Goal: Task Accomplishment & Management: Manage account settings

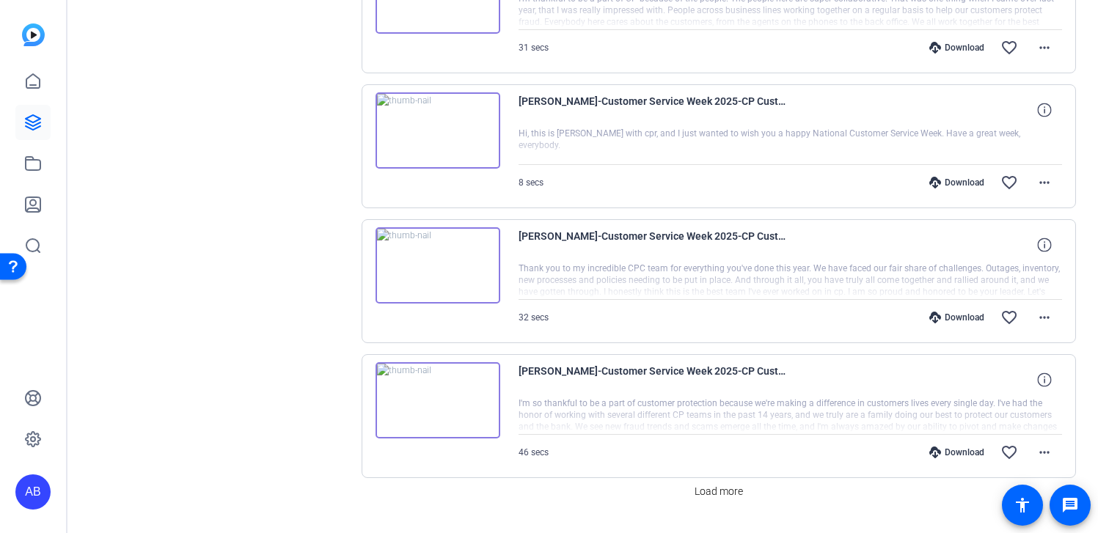
scroll to position [1095, 0]
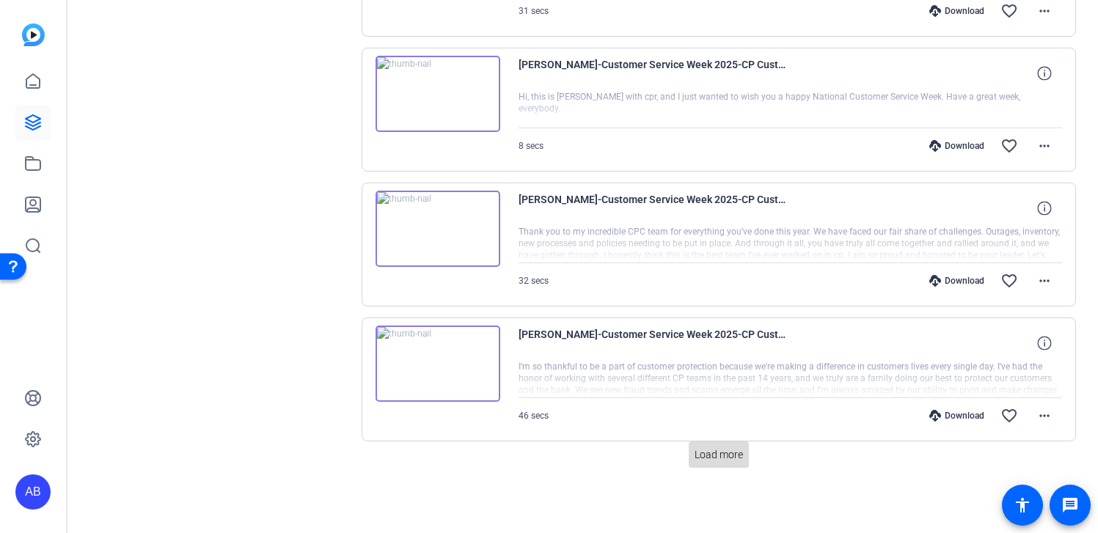
click at [720, 458] on span "Load more" at bounding box center [719, 454] width 48 height 15
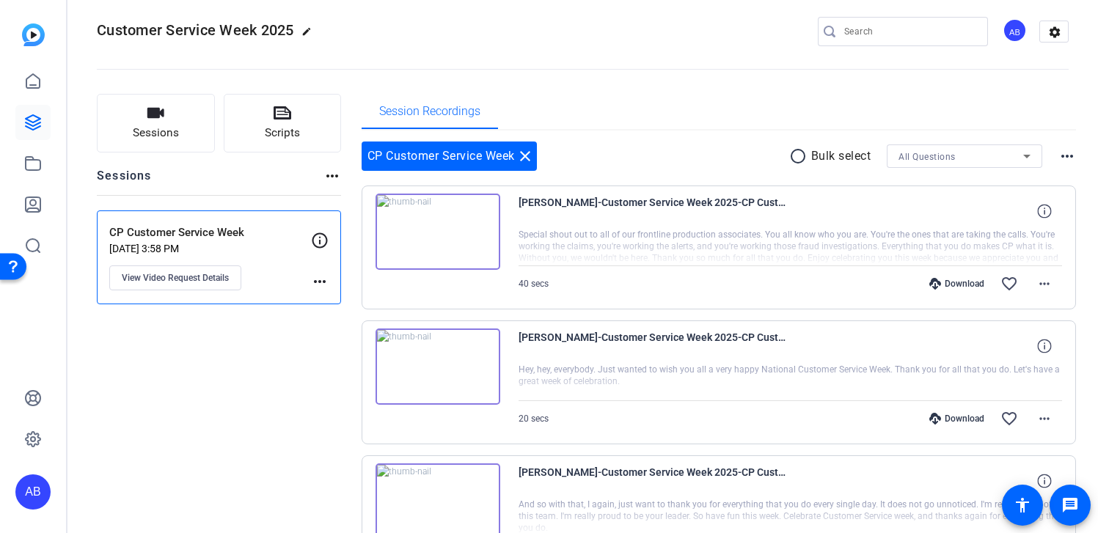
scroll to position [0, 0]
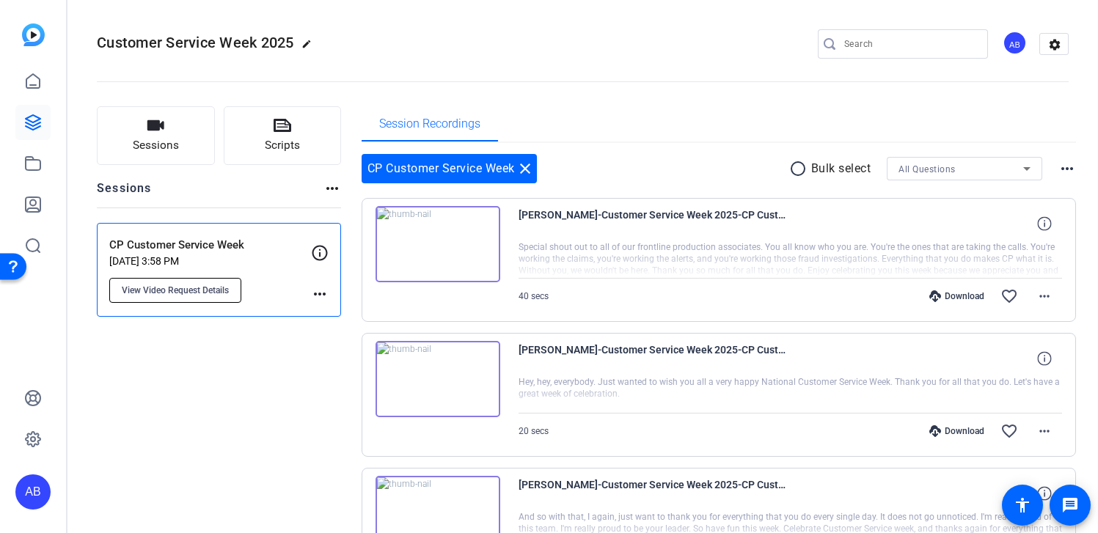
click at [166, 296] on button "View Video Request Details" at bounding box center [175, 290] width 132 height 25
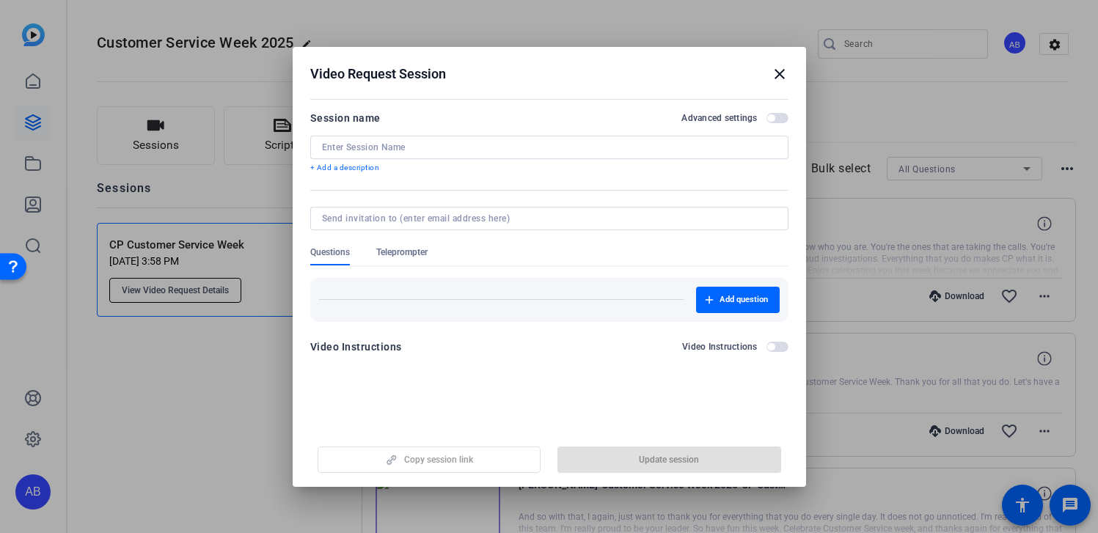
type input "CP Customer Service Week"
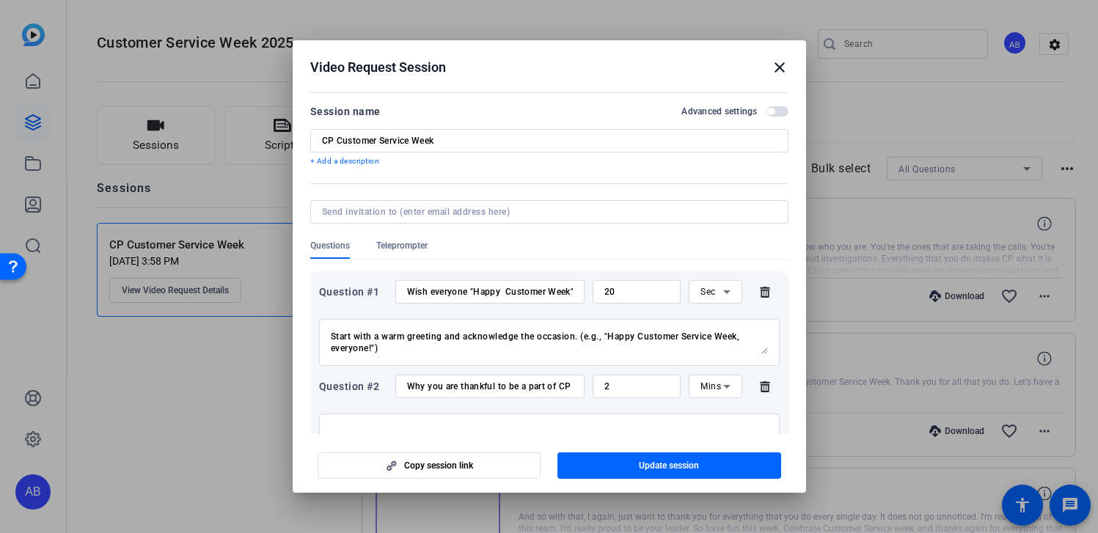
click at [776, 74] on mat-icon "close" at bounding box center [780, 68] width 18 height 18
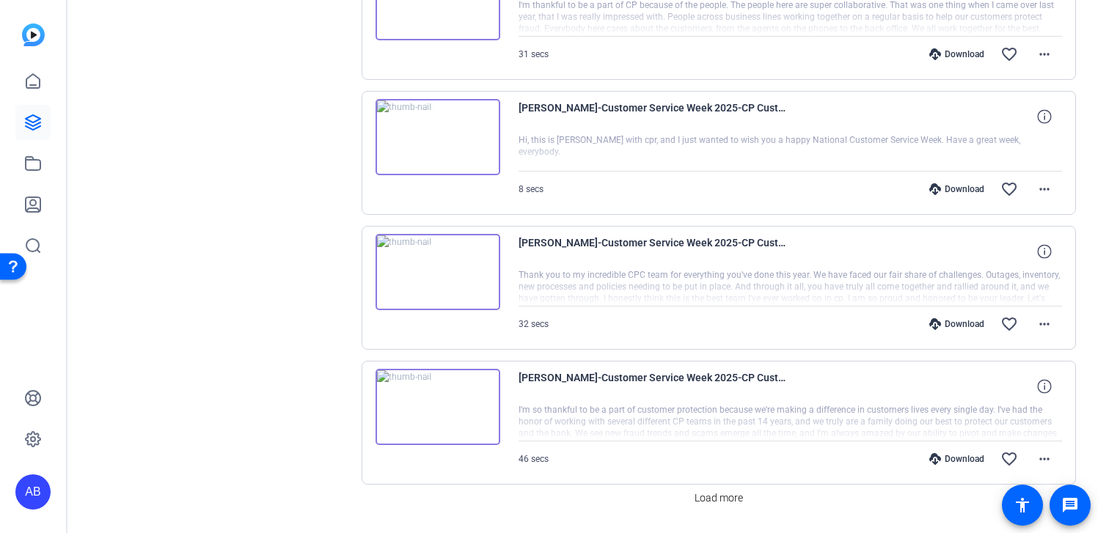
scroll to position [1095, 0]
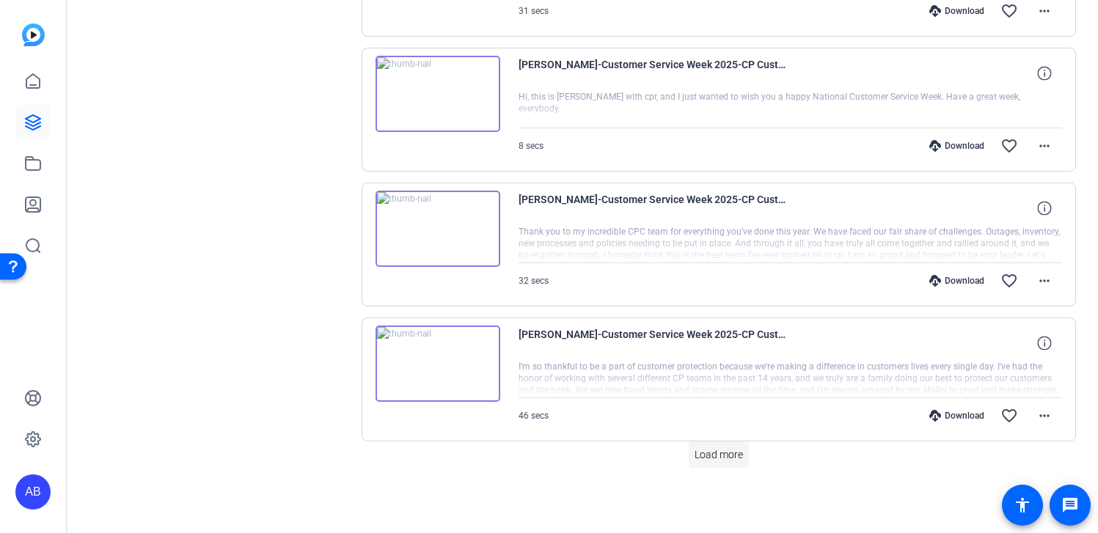
click at [720, 458] on span "Load more" at bounding box center [719, 454] width 48 height 15
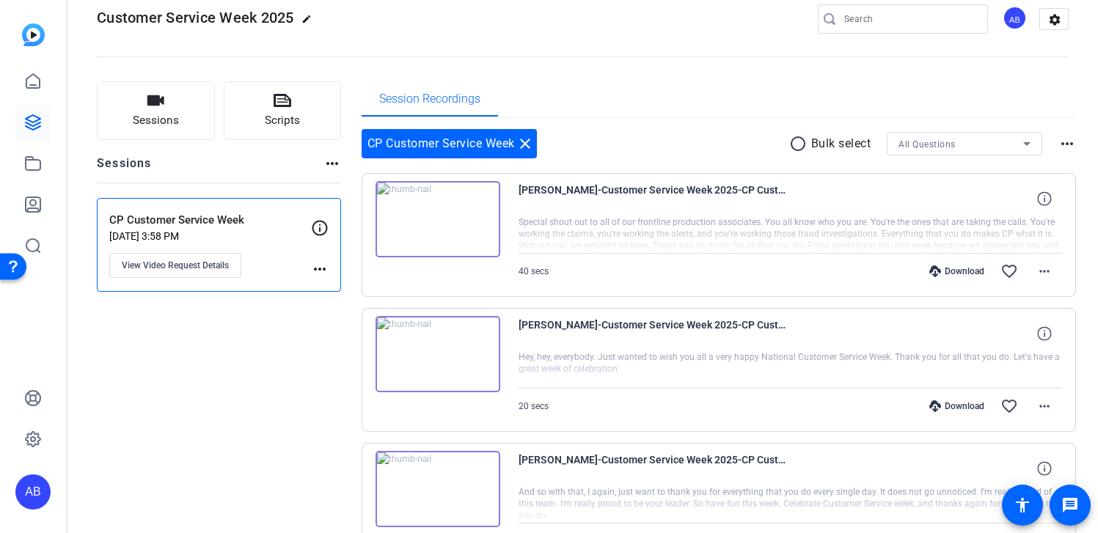
scroll to position [0, 0]
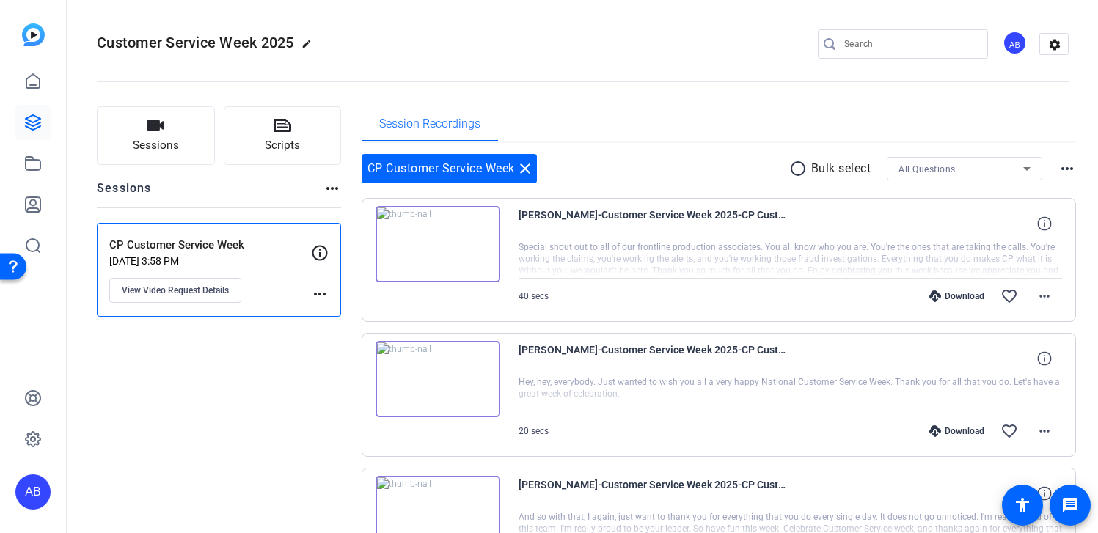
click at [1014, 43] on div "AB" at bounding box center [1015, 43] width 24 height 24
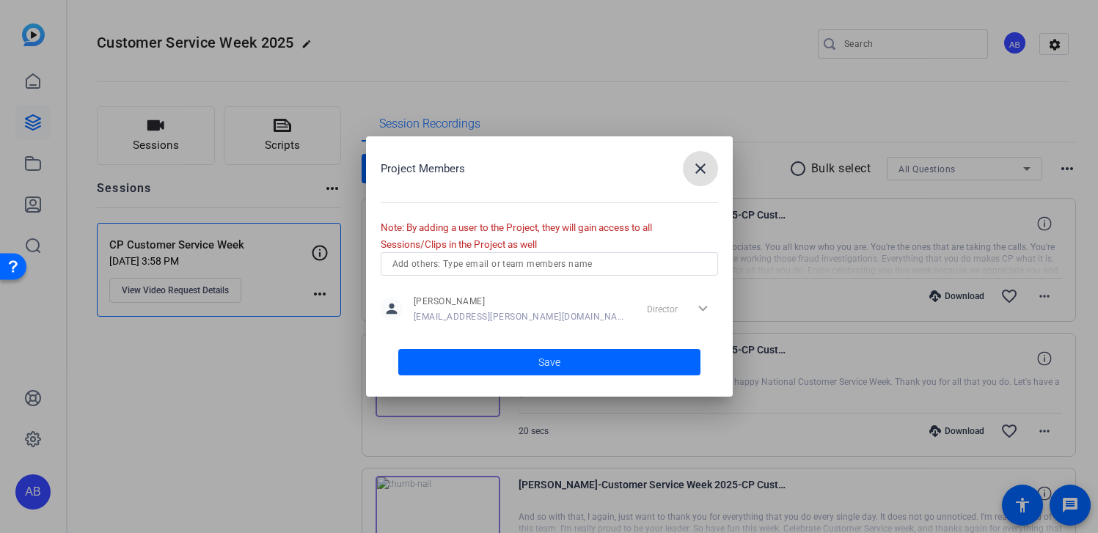
click at [455, 261] on input "text" at bounding box center [549, 264] width 314 height 18
type input "a"
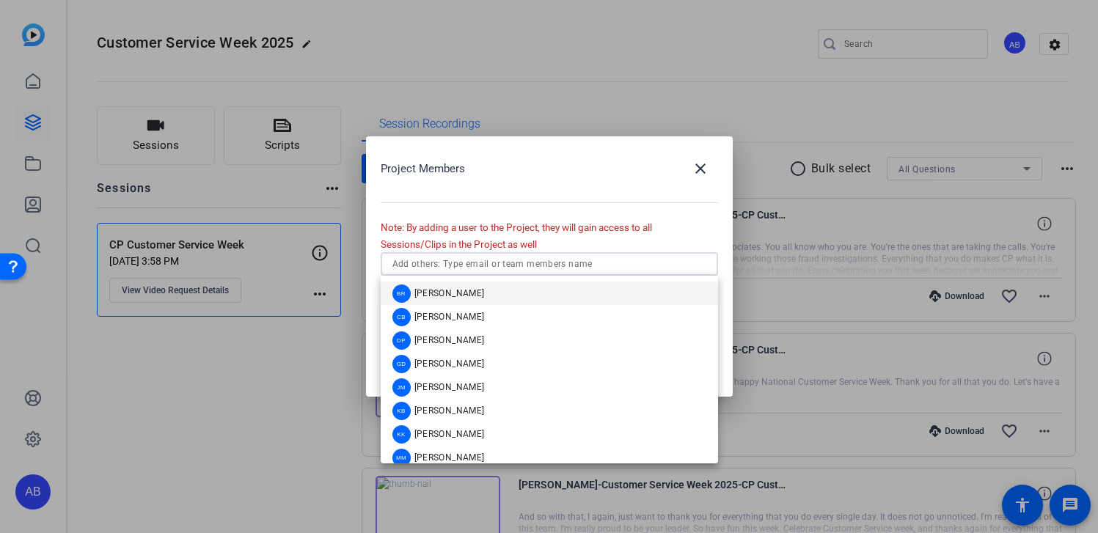
click at [701, 229] on div "Project Members close Note: By adding a user to the Project, they will gain acc…" at bounding box center [549, 266] width 367 height 260
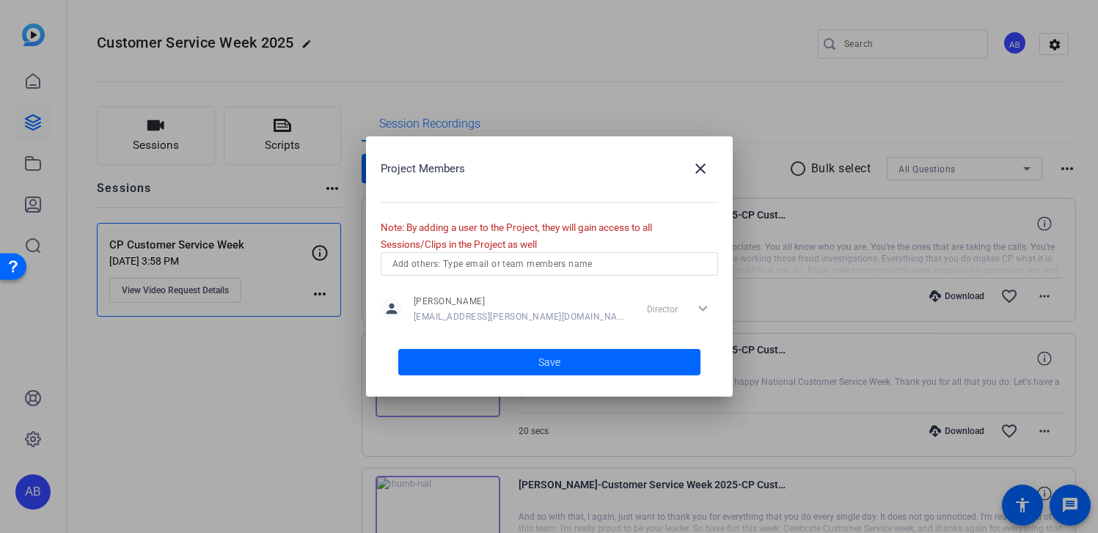
click at [387, 307] on mat-icon "person" at bounding box center [392, 309] width 22 height 22
click at [704, 313] on div "Director expand_more" at bounding box center [679, 309] width 77 height 26
click at [701, 305] on div "Director expand_more" at bounding box center [679, 309] width 77 height 26
click at [224, 402] on div at bounding box center [549, 266] width 1098 height 533
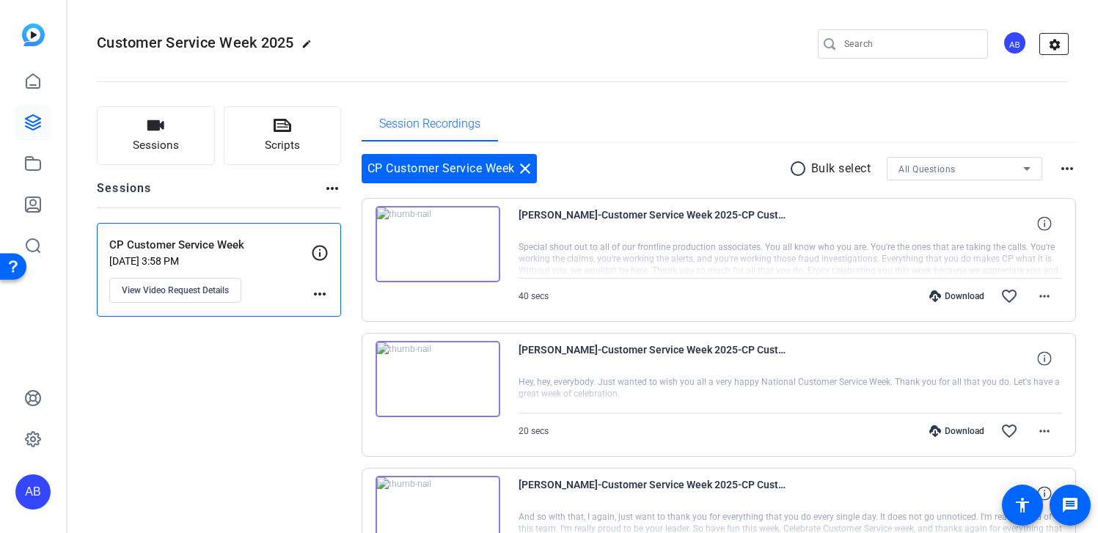
click at [1052, 40] on mat-icon "settings" at bounding box center [1054, 45] width 29 height 22
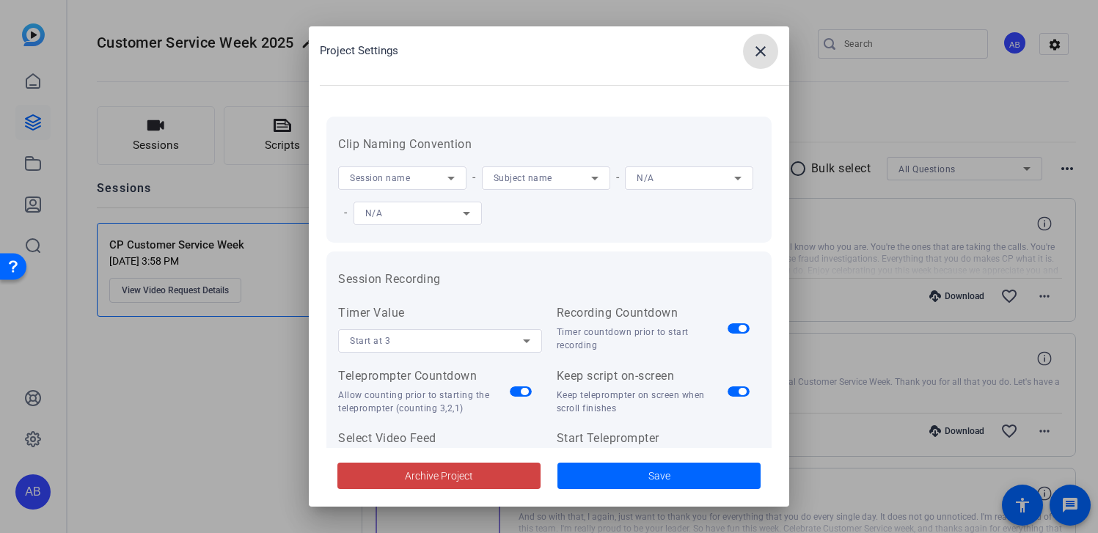
click at [757, 63] on span at bounding box center [760, 51] width 35 height 35
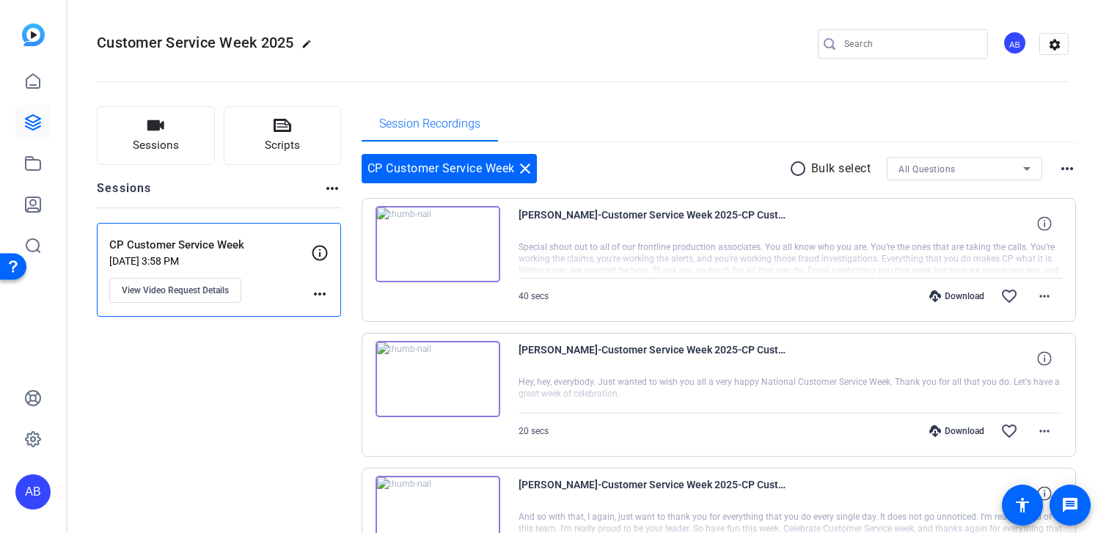
click at [1011, 40] on div "AB" at bounding box center [1015, 43] width 24 height 24
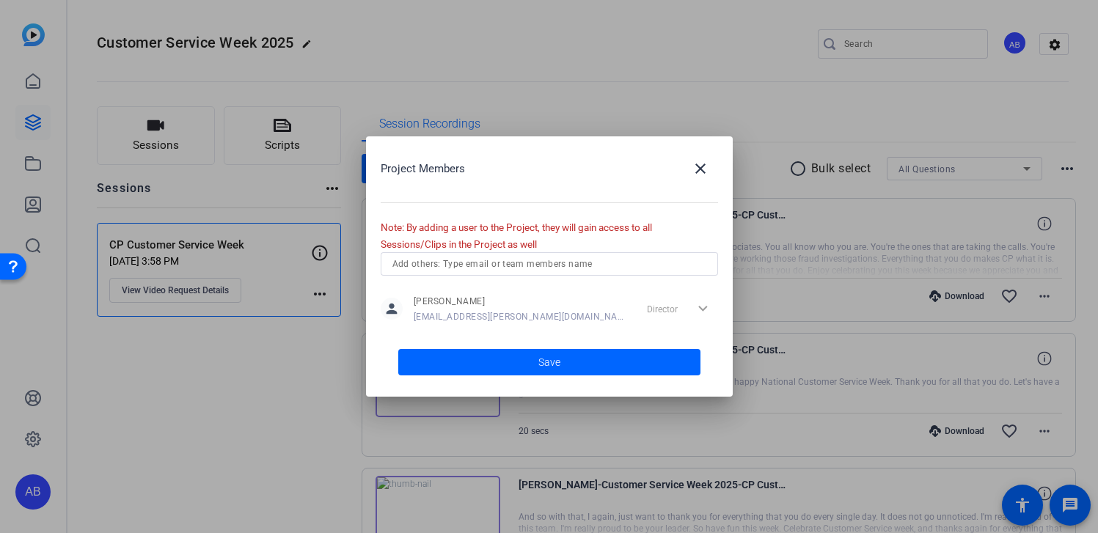
click at [704, 311] on div "Director expand_more" at bounding box center [679, 309] width 77 height 26
click at [701, 305] on div "Director expand_more" at bounding box center [679, 309] width 77 height 26
click at [700, 172] on mat-icon "close" at bounding box center [701, 169] width 18 height 18
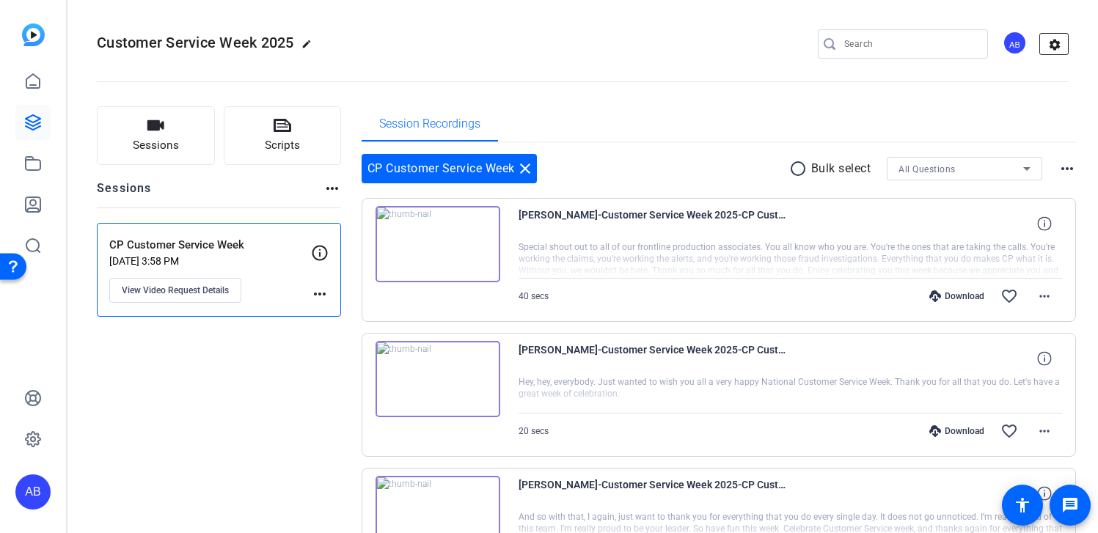
click at [1055, 50] on mat-icon "settings" at bounding box center [1054, 45] width 29 height 22
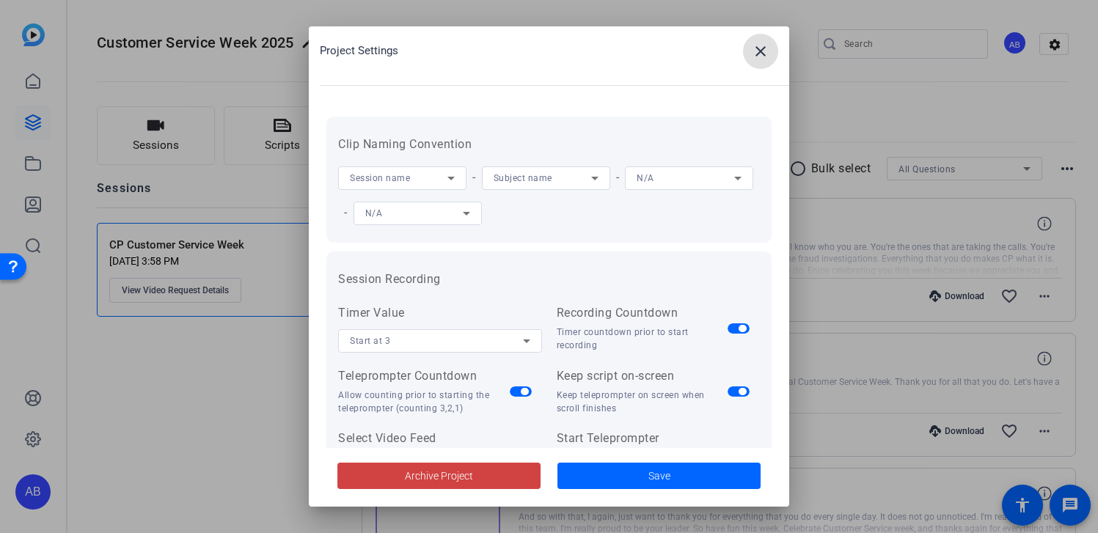
click at [422, 181] on div "Session name" at bounding box center [399, 178] width 98 height 18
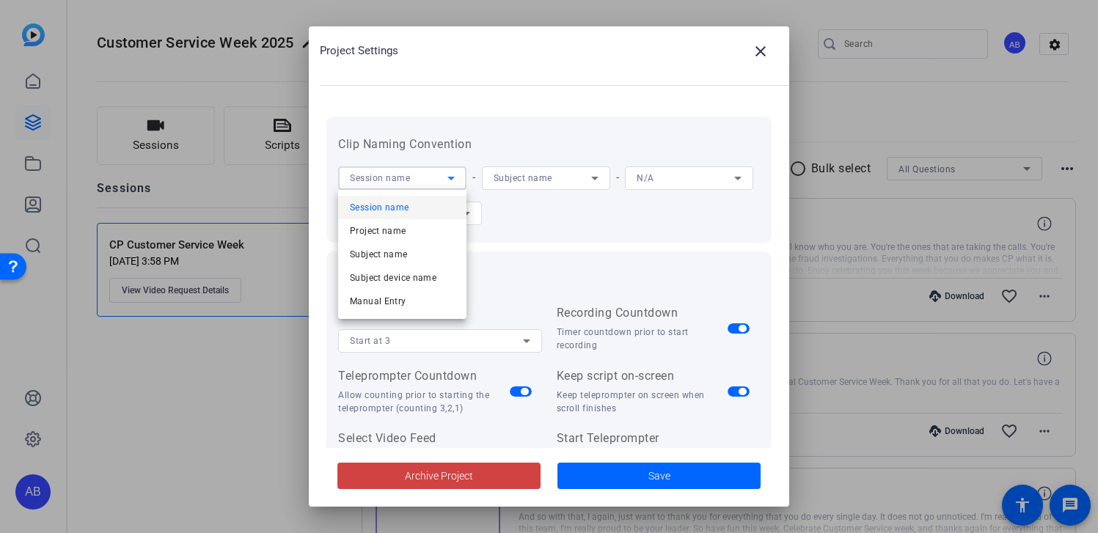
click at [501, 121] on div at bounding box center [549, 266] width 1098 height 533
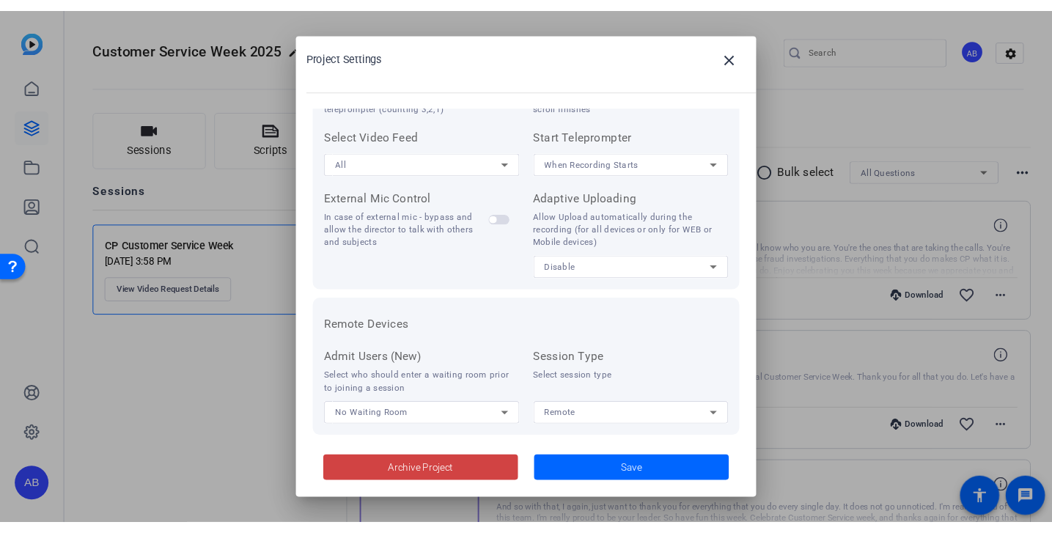
scroll to position [323, 0]
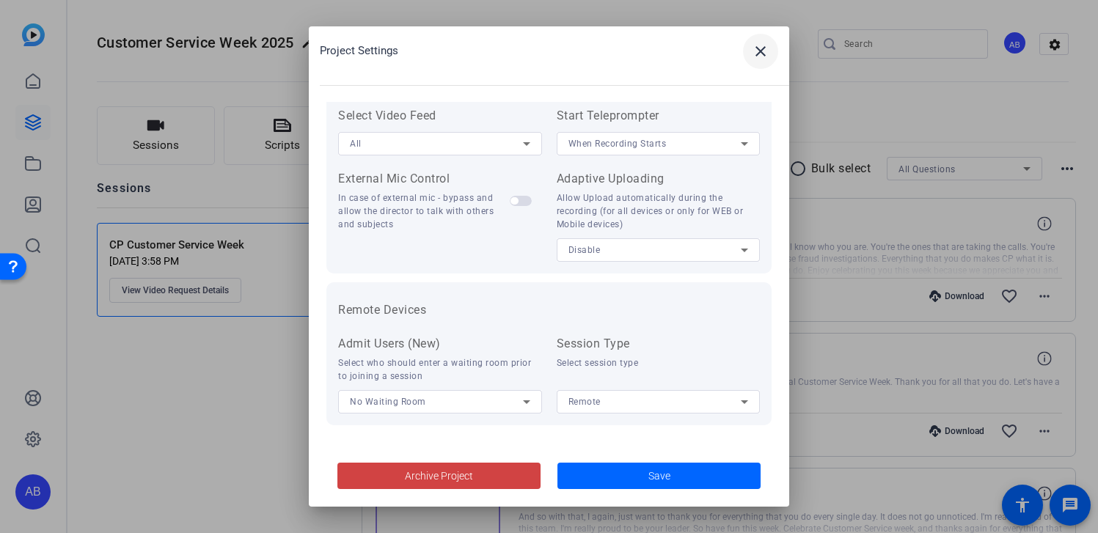
click at [763, 55] on mat-icon "close" at bounding box center [761, 52] width 18 height 18
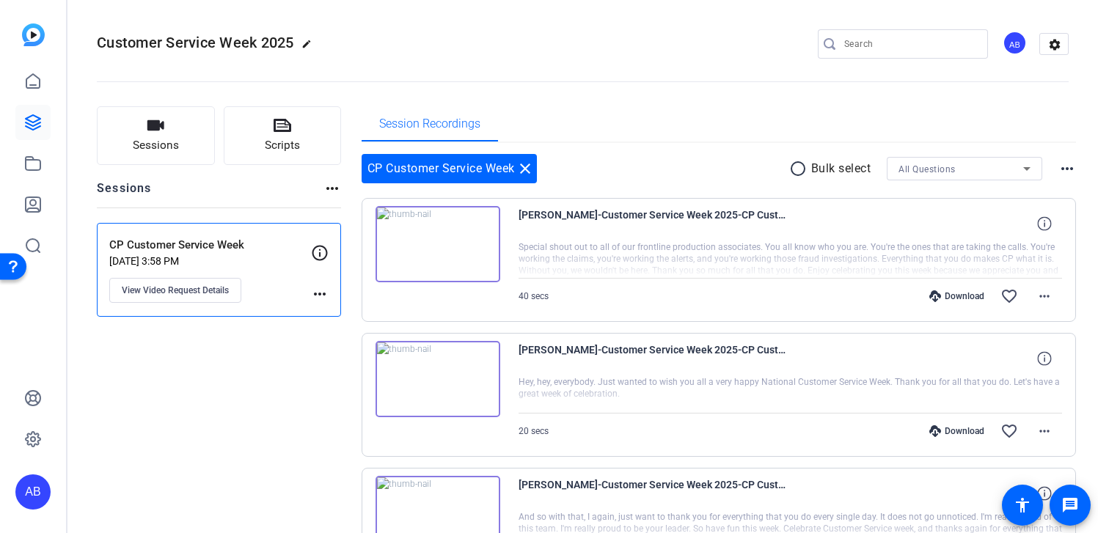
click at [1016, 40] on div "AB" at bounding box center [1015, 43] width 24 height 24
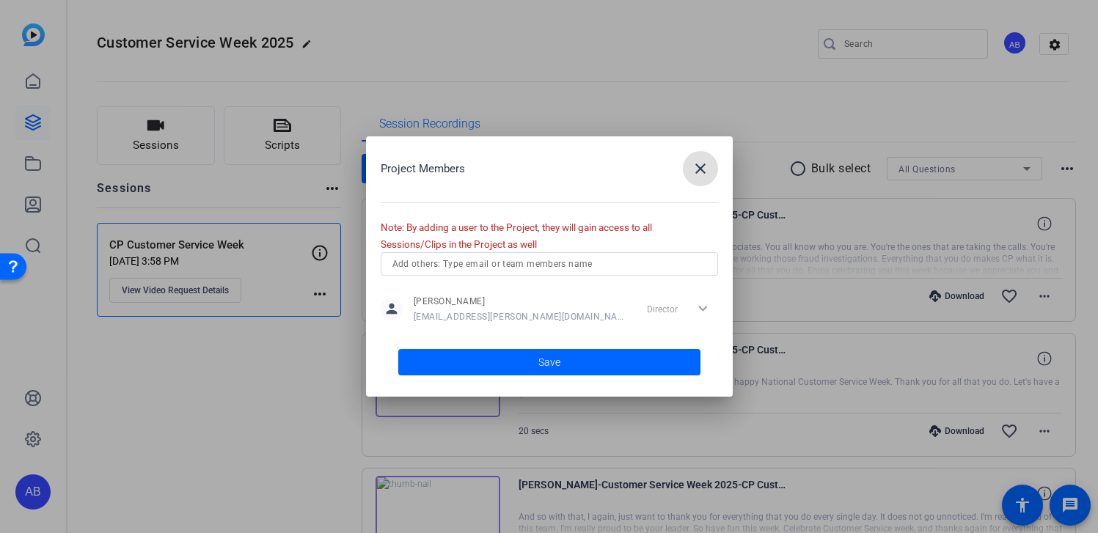
click at [695, 166] on mat-icon "close" at bounding box center [701, 169] width 18 height 18
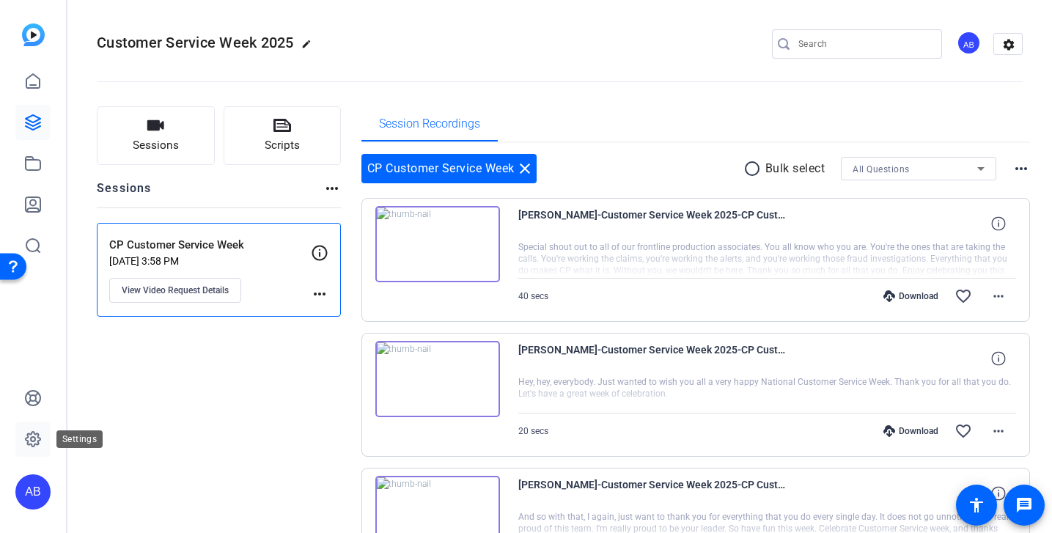
click at [32, 443] on icon at bounding box center [33, 440] width 18 height 18
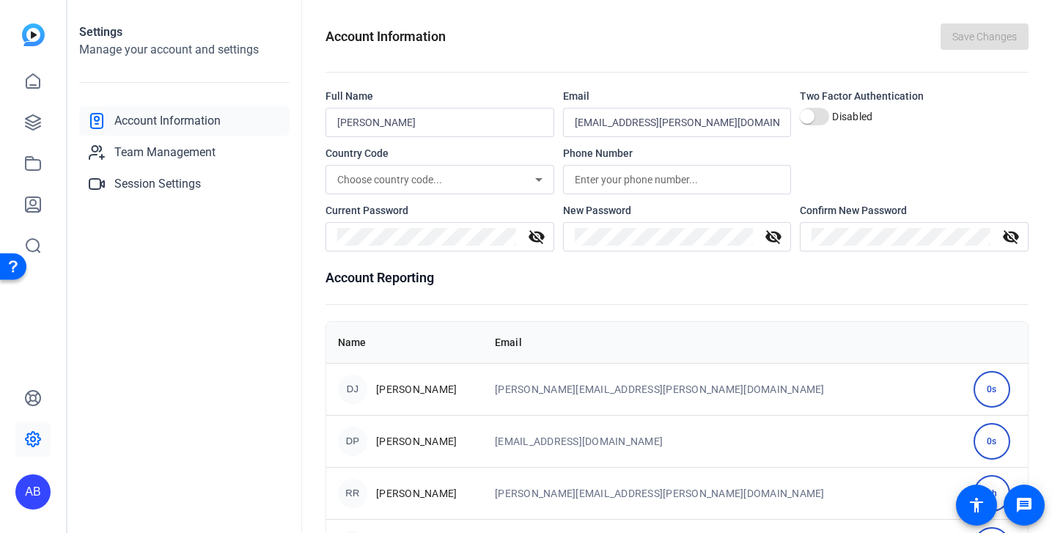
click at [535, 240] on mat-icon "visibility_off" at bounding box center [536, 237] width 35 height 18
click at [539, 237] on mat-icon "visibility" at bounding box center [536, 237] width 35 height 18
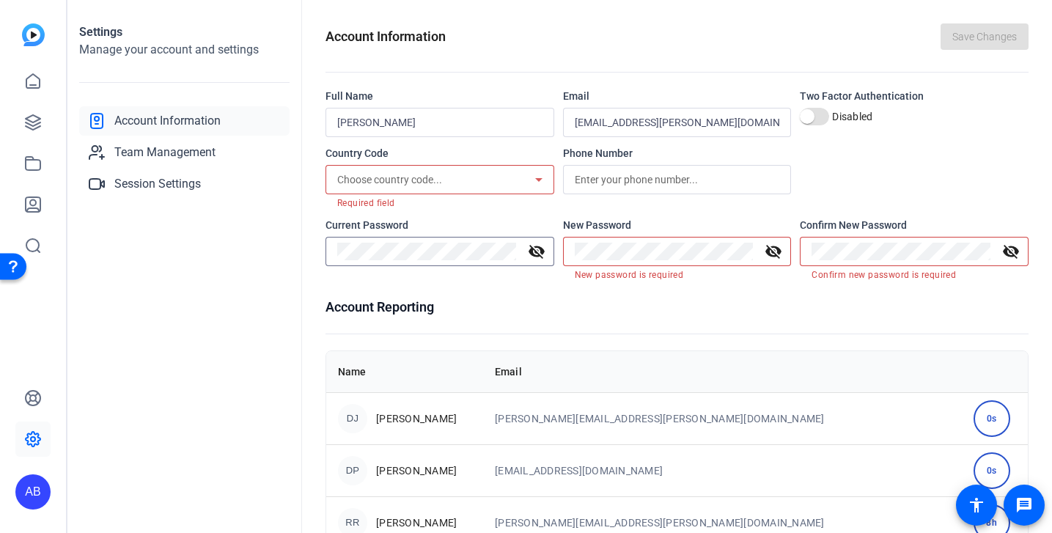
click at [536, 253] on mat-icon "visibility_off" at bounding box center [536, 252] width 35 height 18
click at [11, 65] on div "AB" at bounding box center [33, 266] width 66 height 533
click at [25, 26] on img at bounding box center [33, 34] width 23 height 23
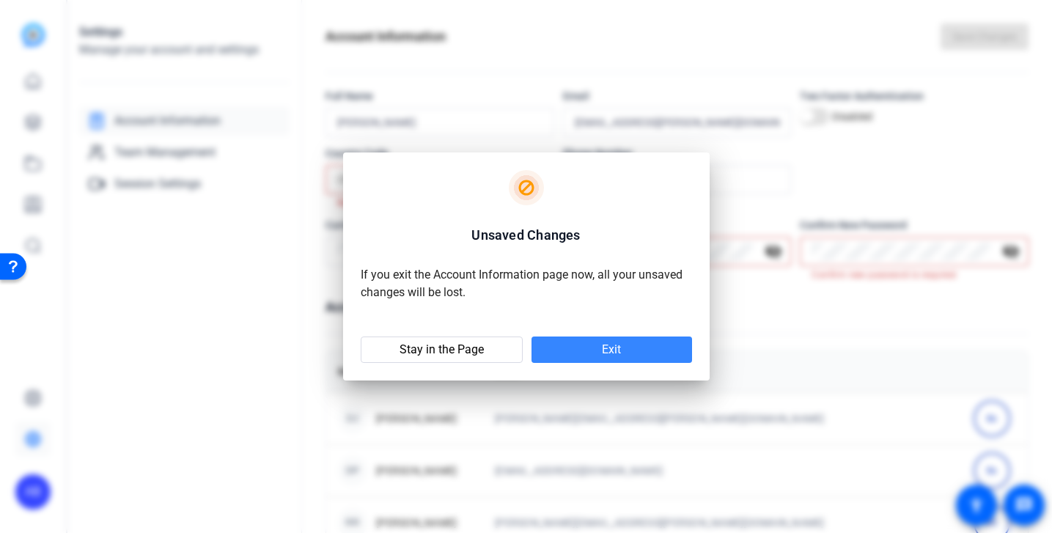
click at [609, 354] on span "Exit" at bounding box center [611, 350] width 19 height 15
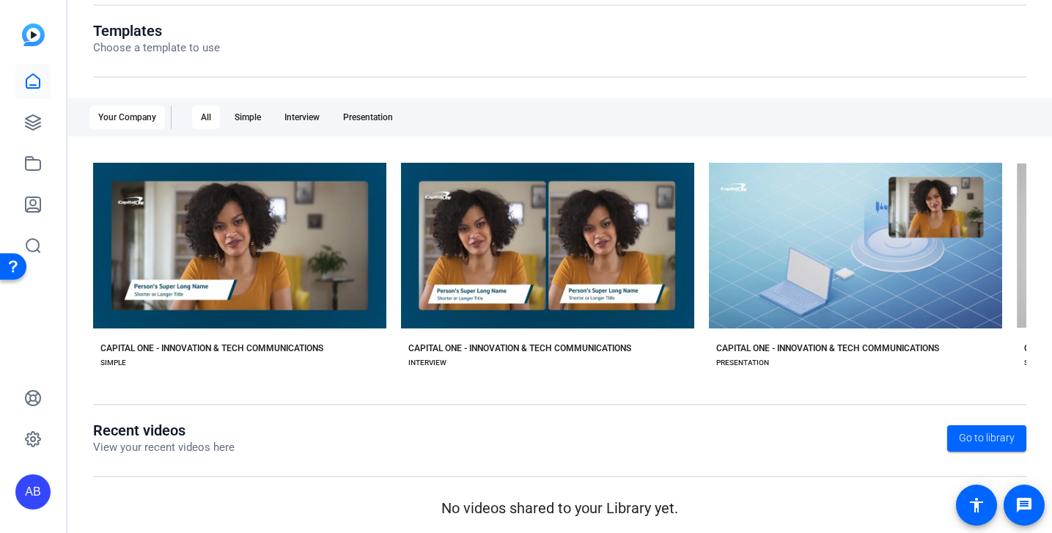
scroll to position [159, 0]
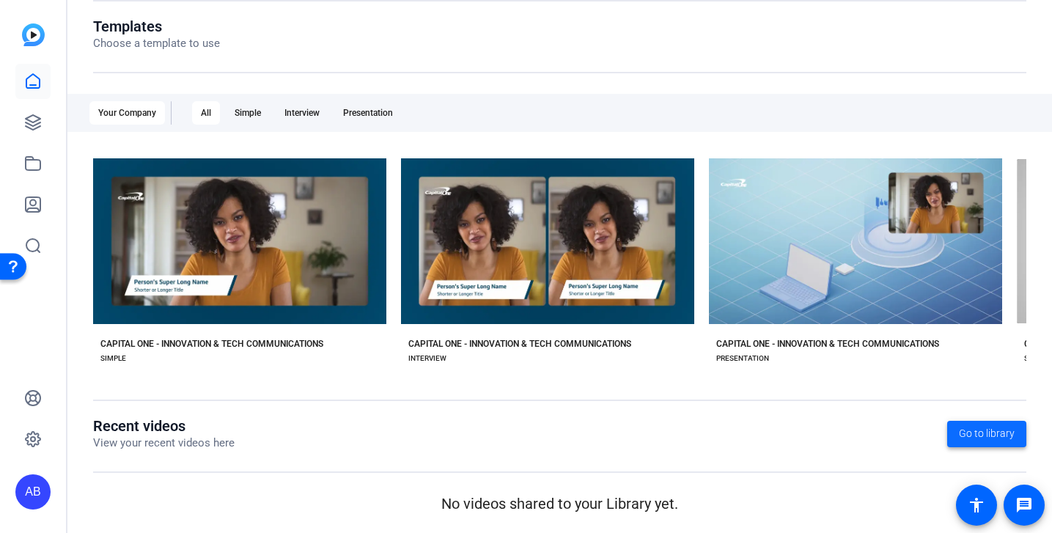
click at [998, 433] on span "Go to library" at bounding box center [987, 433] width 56 height 15
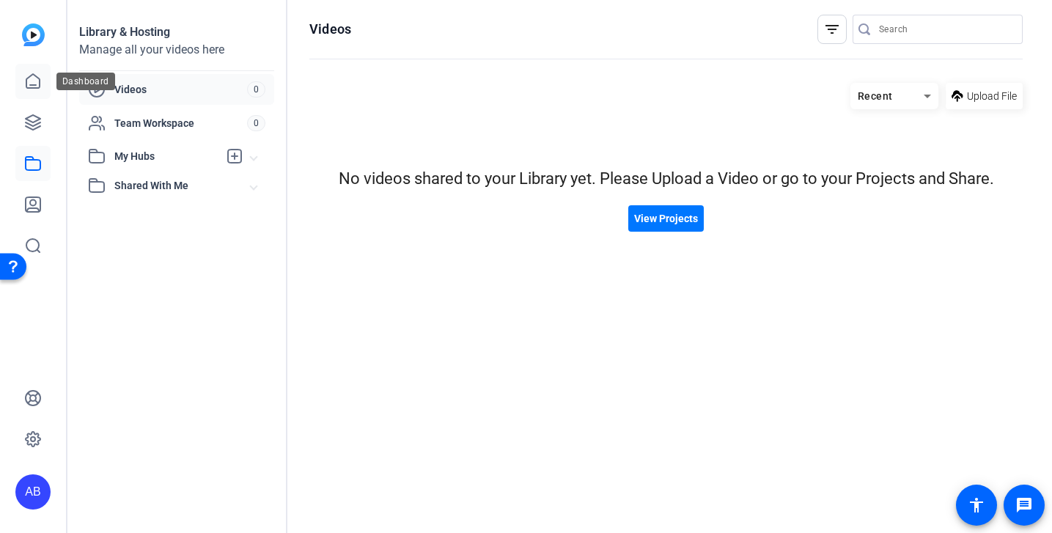
click at [33, 78] on icon at bounding box center [33, 82] width 18 height 18
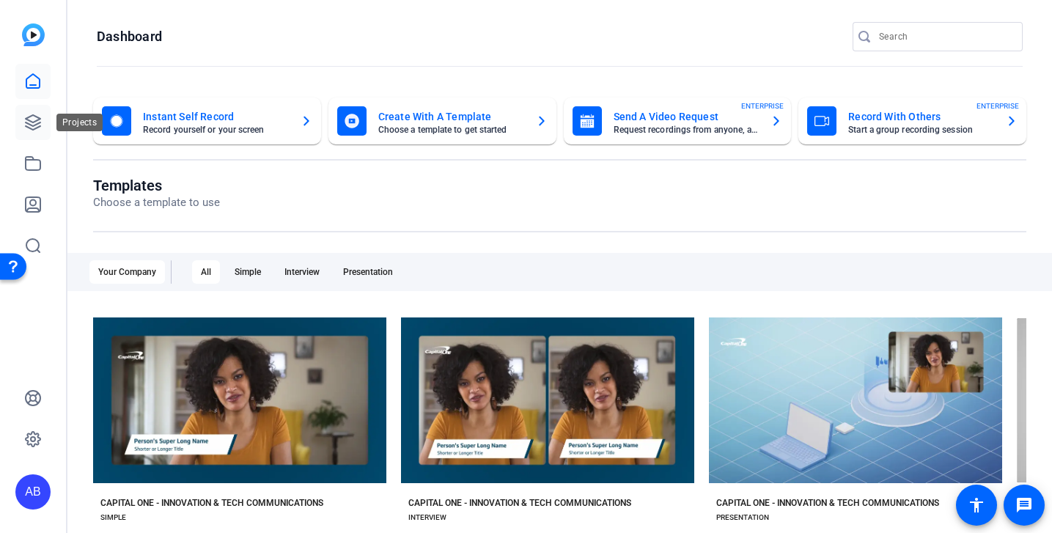
click at [32, 119] on icon at bounding box center [33, 123] width 18 height 18
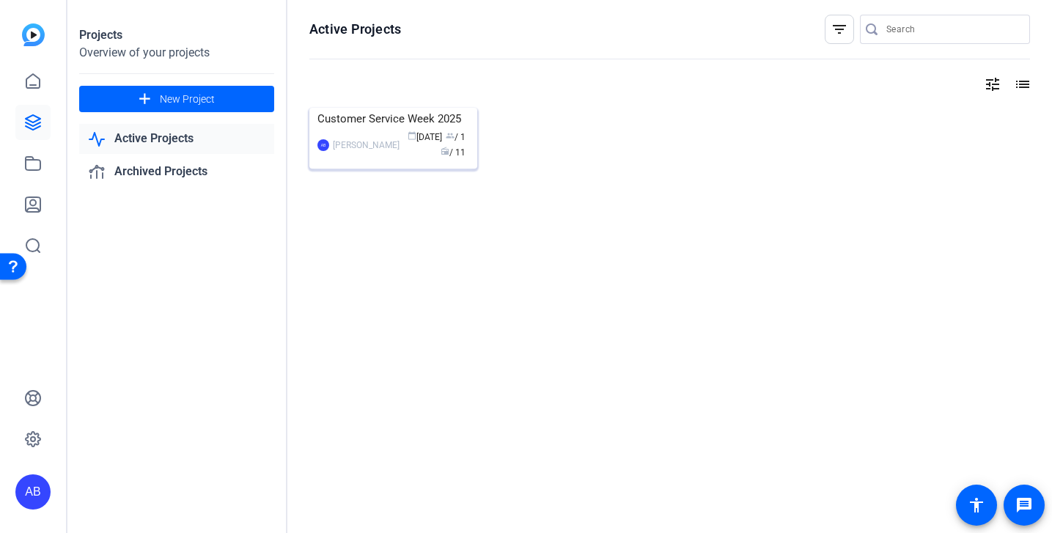
click at [351, 108] on img at bounding box center [394, 108] width 168 height 0
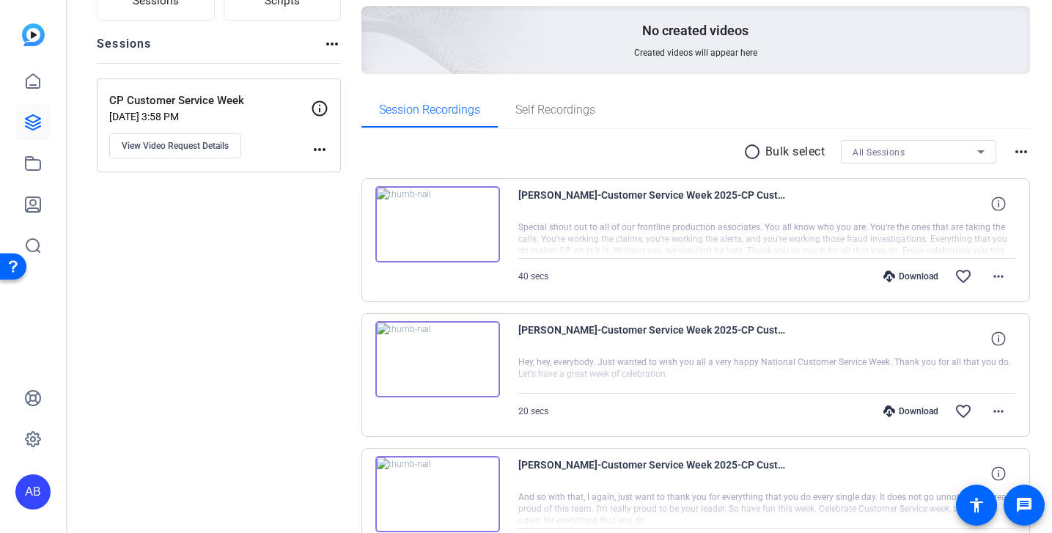
scroll to position [135, 0]
